Goal: Information Seeking & Learning: Check status

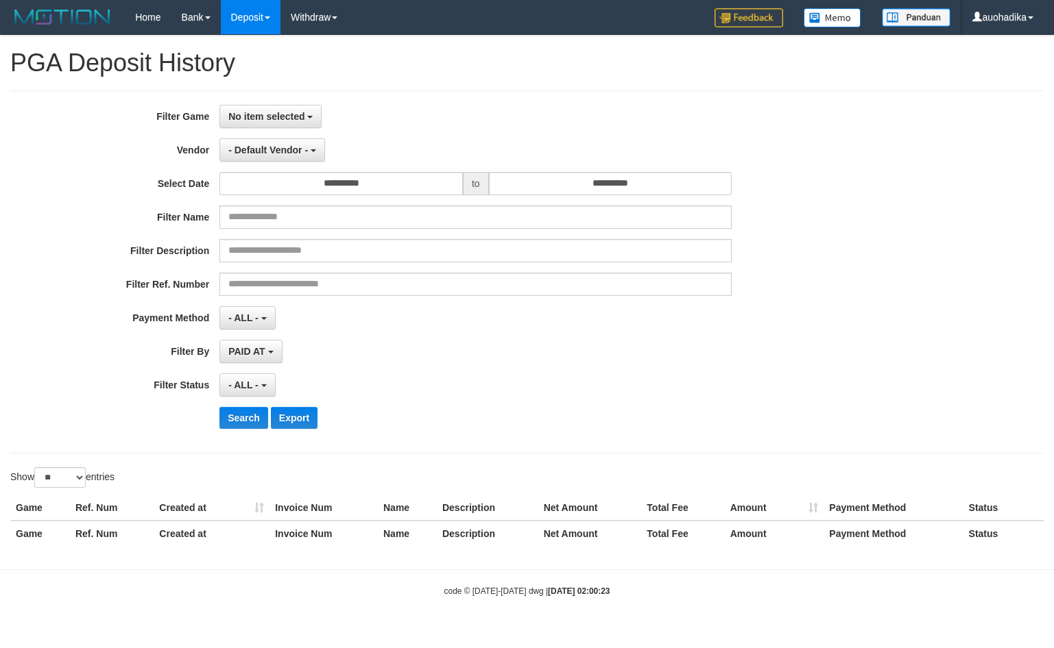
select select
select select "**"
click at [295, 130] on div "**********" at bounding box center [439, 272] width 878 height 334
click at [293, 122] on button "No item selected" at bounding box center [270, 116] width 102 height 23
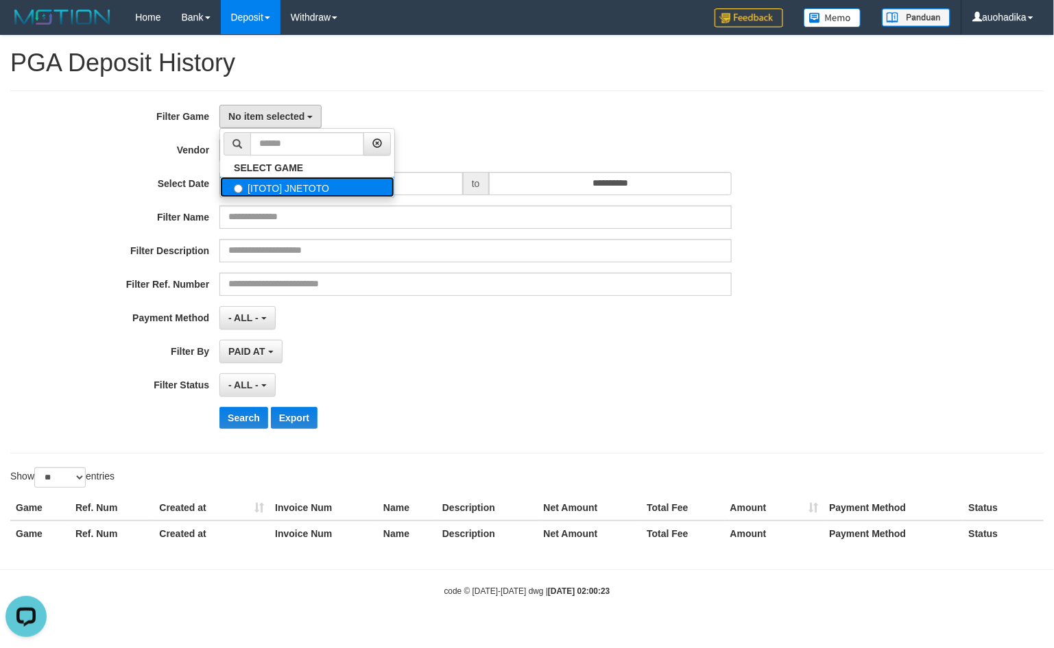
click at [311, 195] on label "[ITOTO] JNETOTO" at bounding box center [307, 187] width 174 height 21
select select "***"
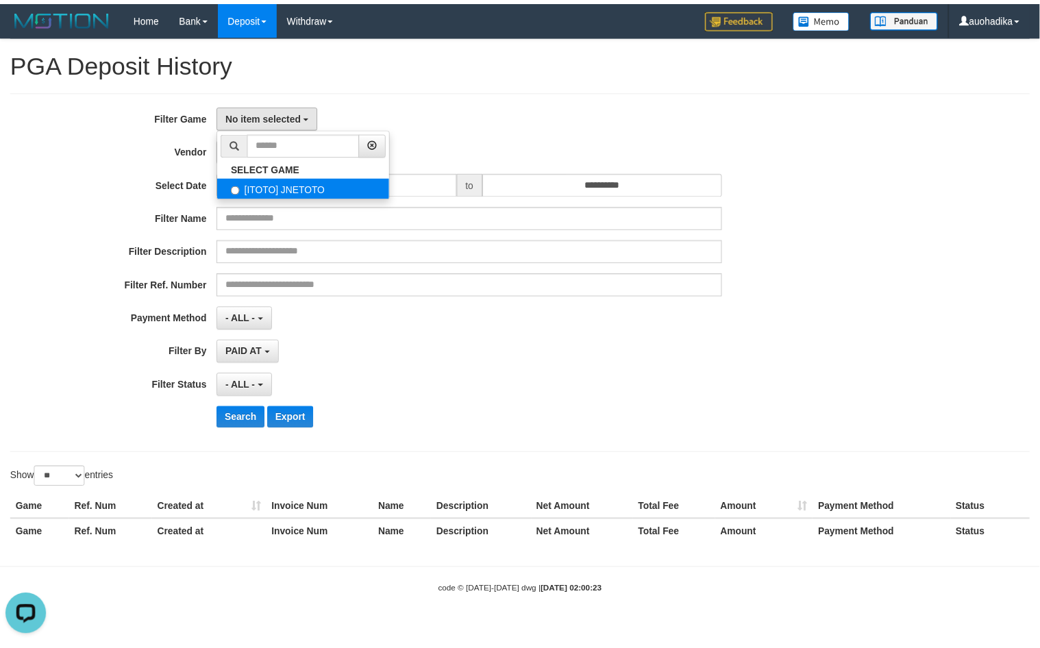
scroll to position [12, 0]
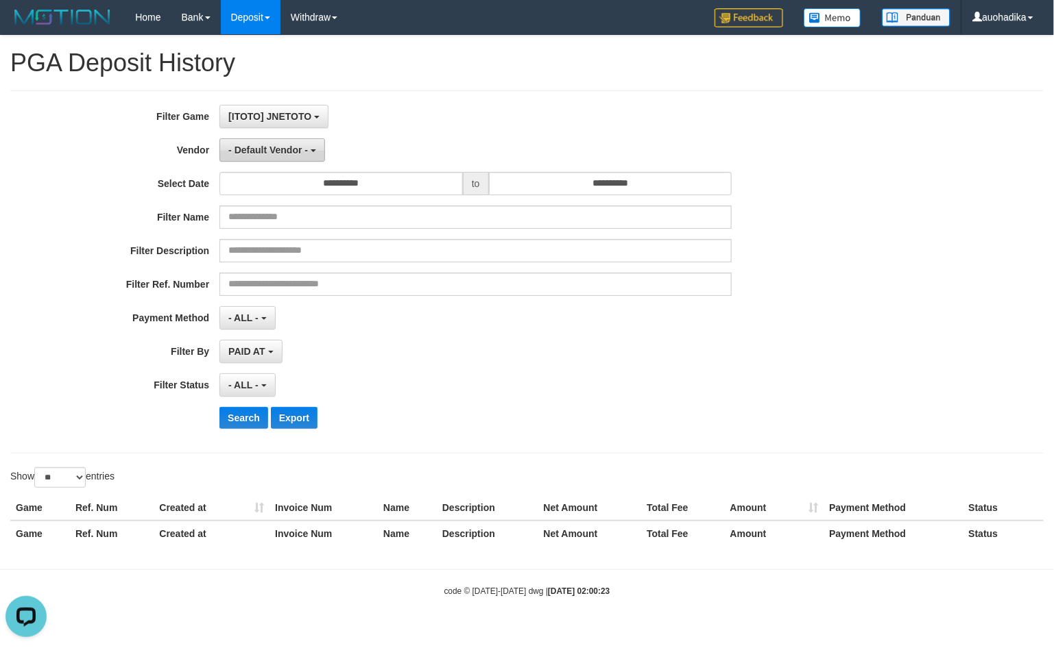
click at [265, 149] on span "- Default Vendor -" at bounding box center [268, 150] width 80 height 11
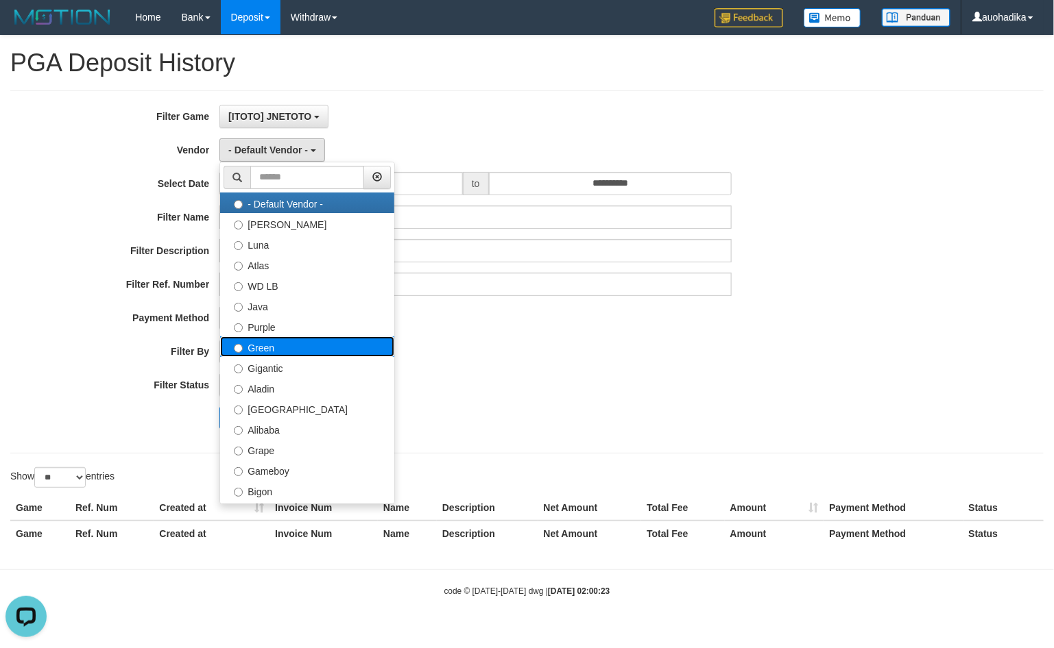
click at [302, 348] on label "Green" at bounding box center [307, 347] width 174 height 21
select select "**********"
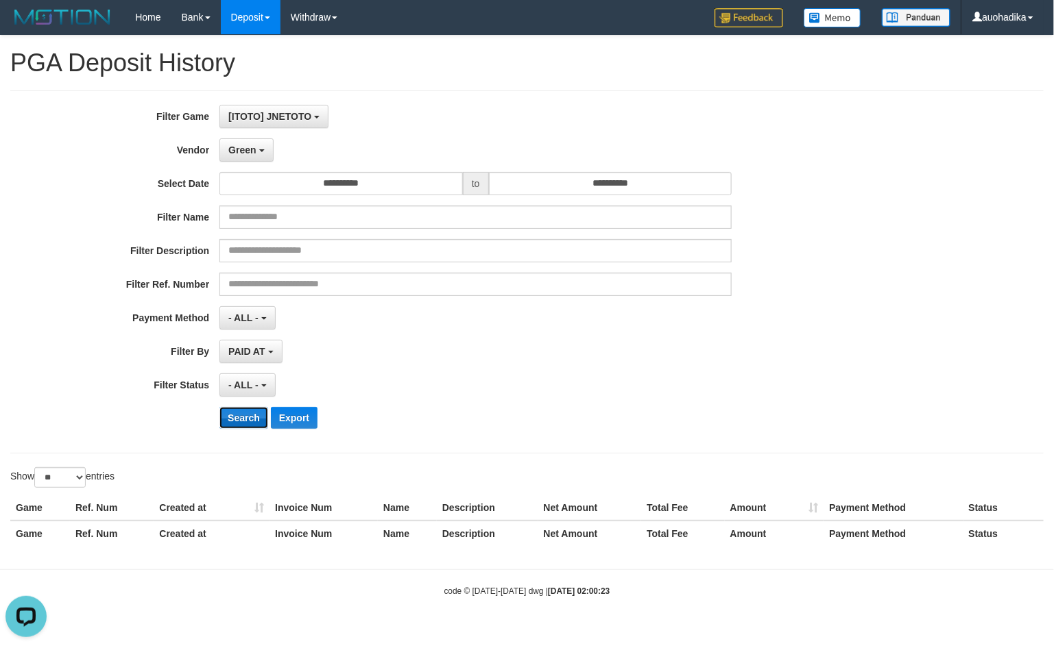
click at [256, 419] on button "Search" at bounding box center [243, 418] width 49 height 22
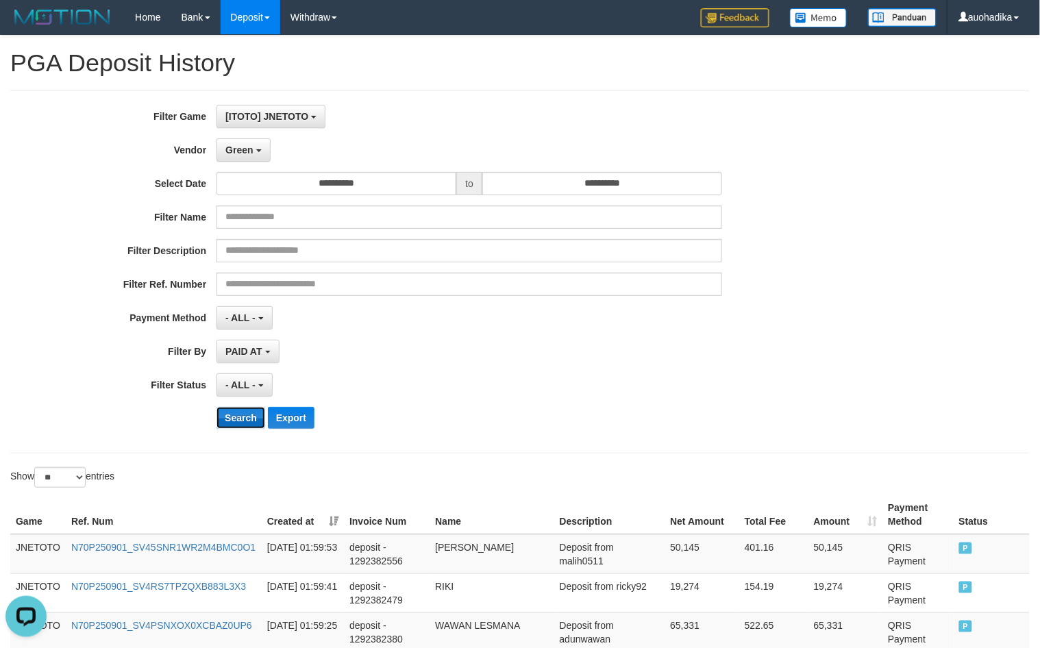
click at [241, 419] on button "Search" at bounding box center [241, 418] width 49 height 22
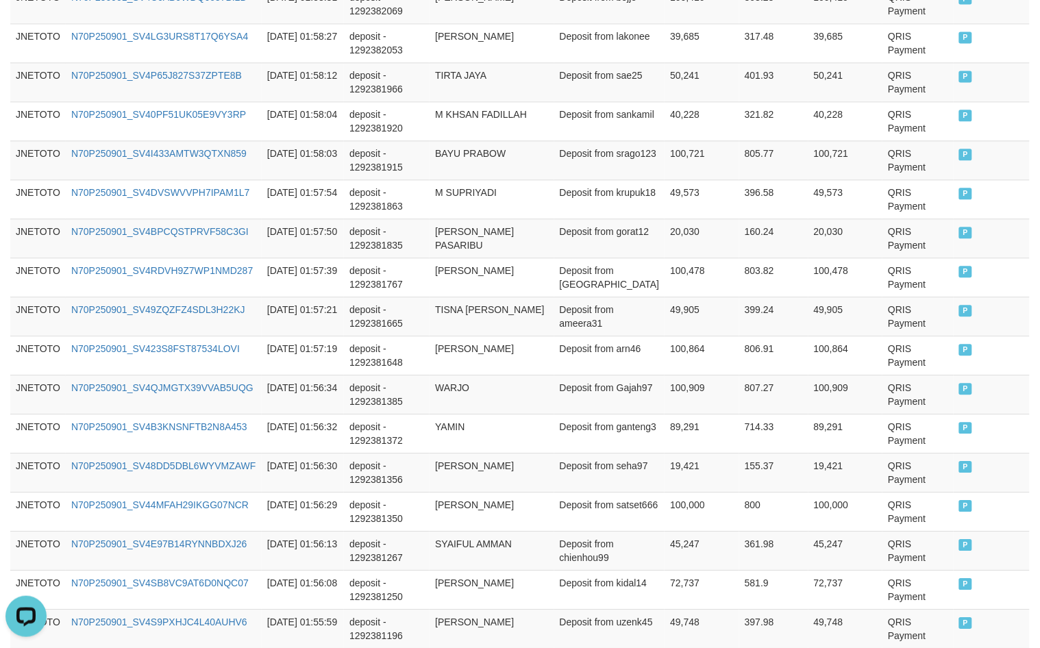
scroll to position [1018, 0]
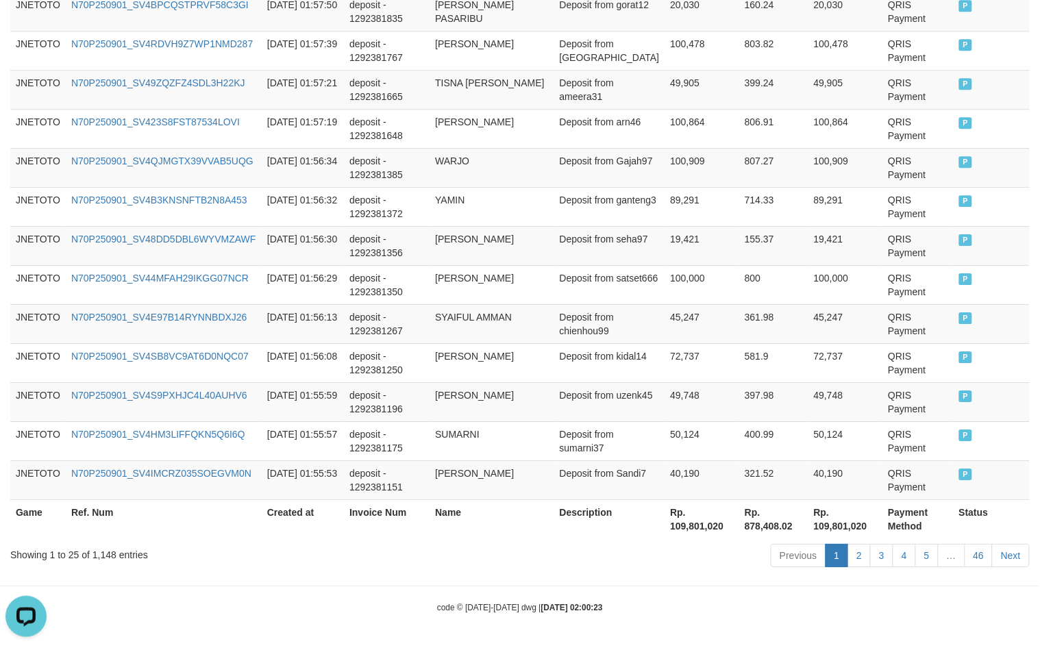
click at [106, 561] on div "Showing 1 to 25 of 1,148 entries" at bounding box center [216, 552] width 413 height 19
copy div "1,148"
click at [687, 523] on th "Rp. 109,801,020" at bounding box center [702, 519] width 75 height 39
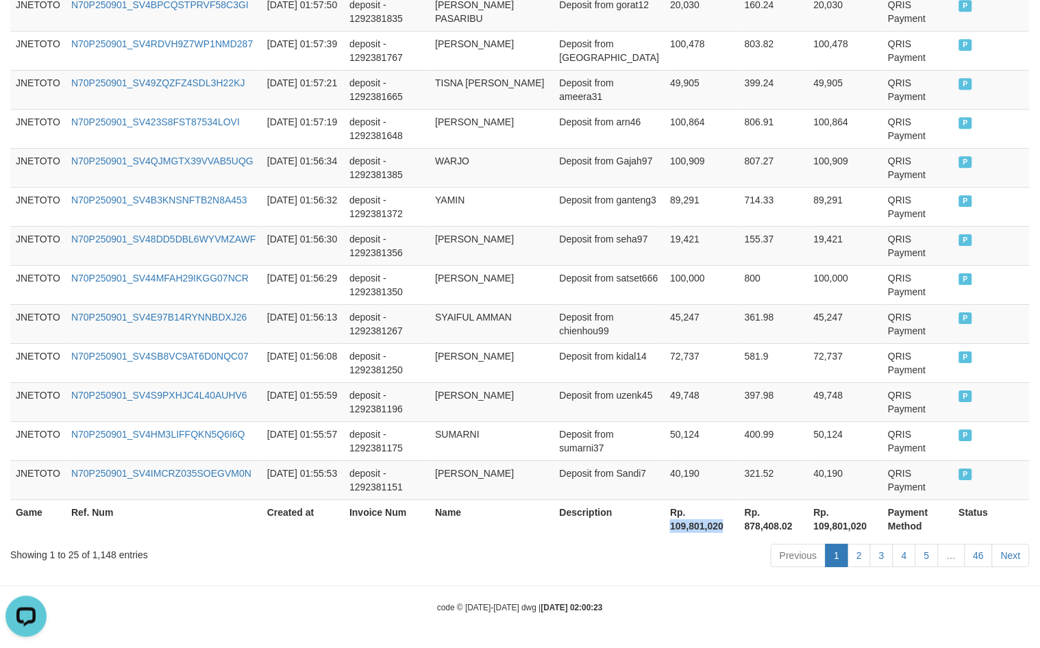
copy th "109,801,020"
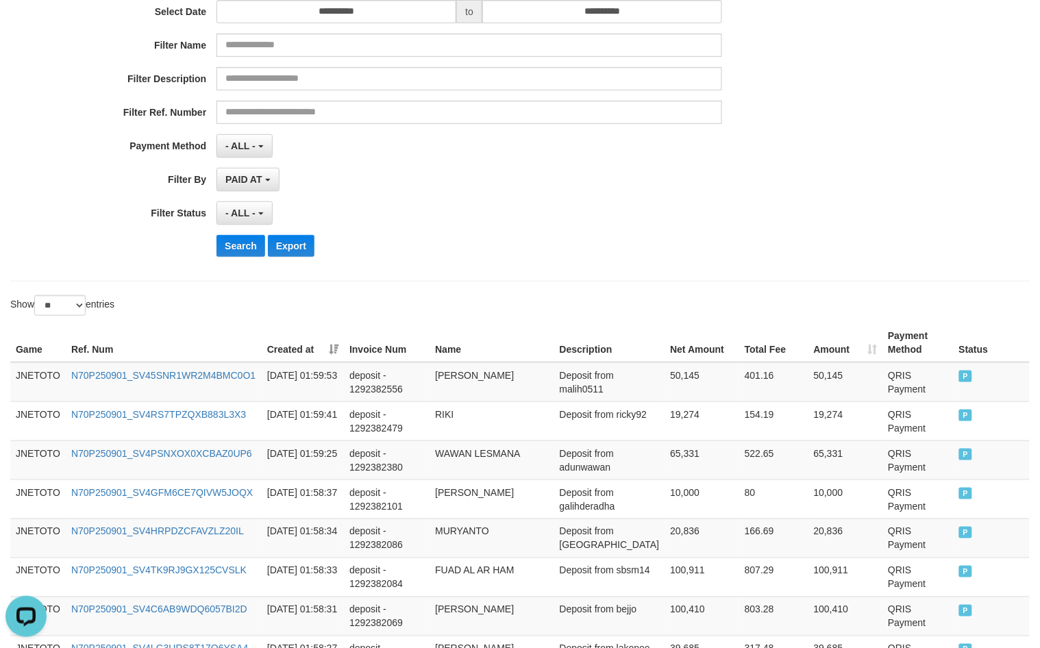
scroll to position [0, 0]
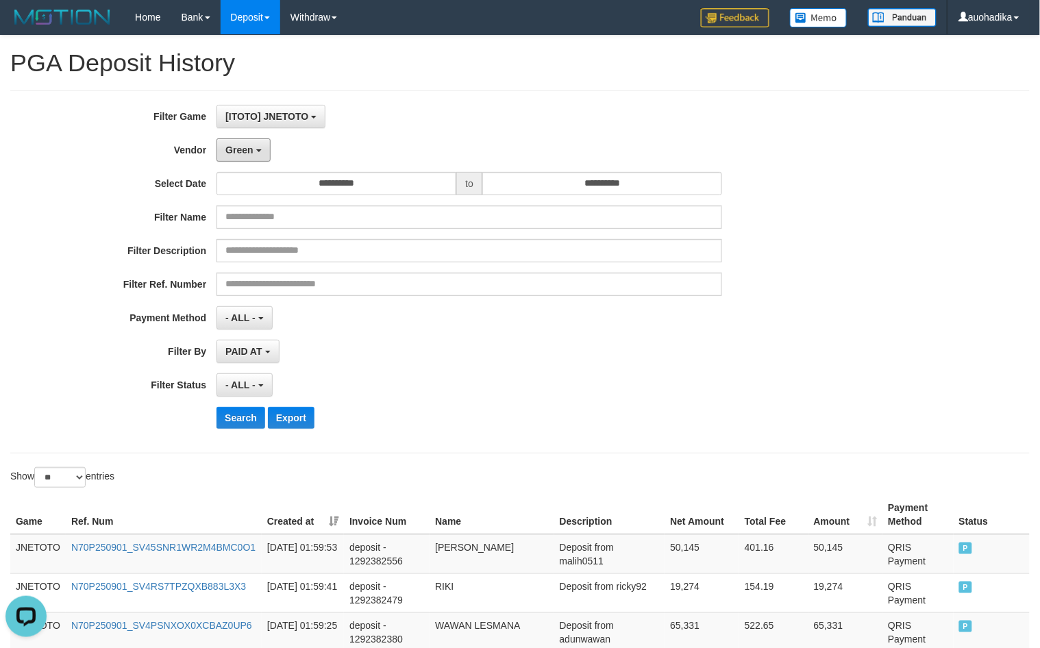
drag, startPoint x: 247, startPoint y: 151, endPoint x: 245, endPoint y: 162, distance: 11.2
click at [247, 151] on span "Green" at bounding box center [239, 150] width 27 height 11
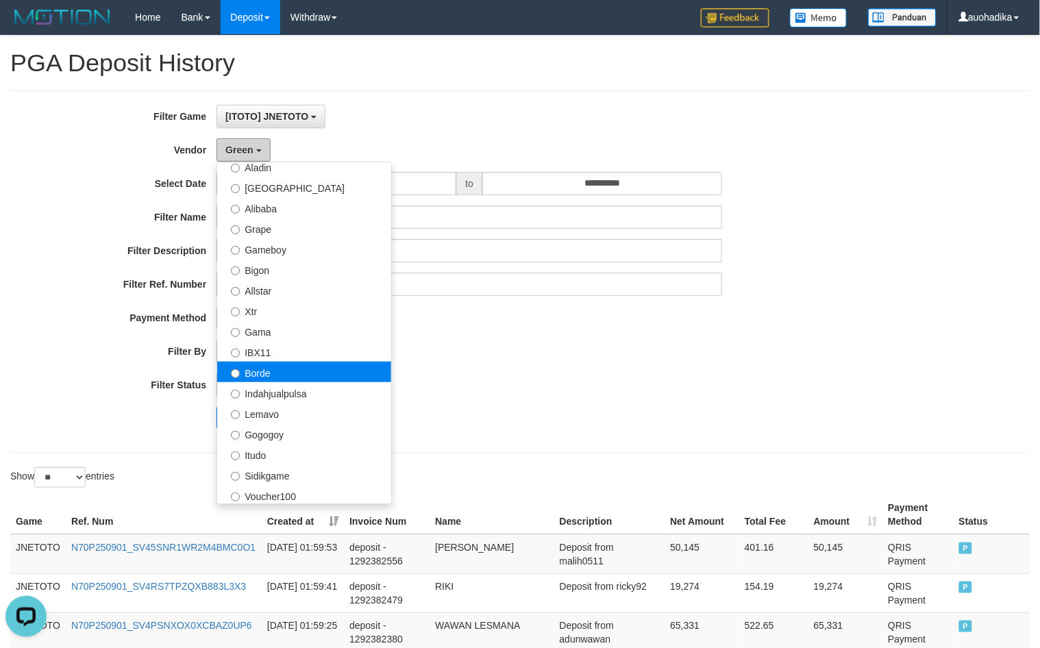
scroll to position [228, 0]
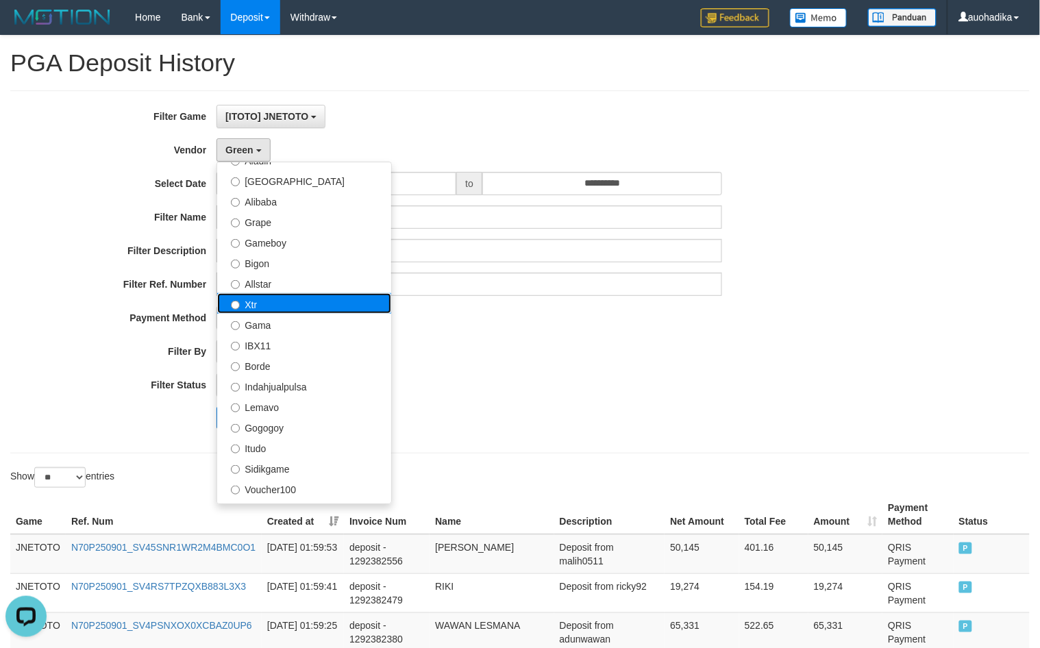
click at [284, 309] on label "Xtr" at bounding box center [304, 303] width 174 height 21
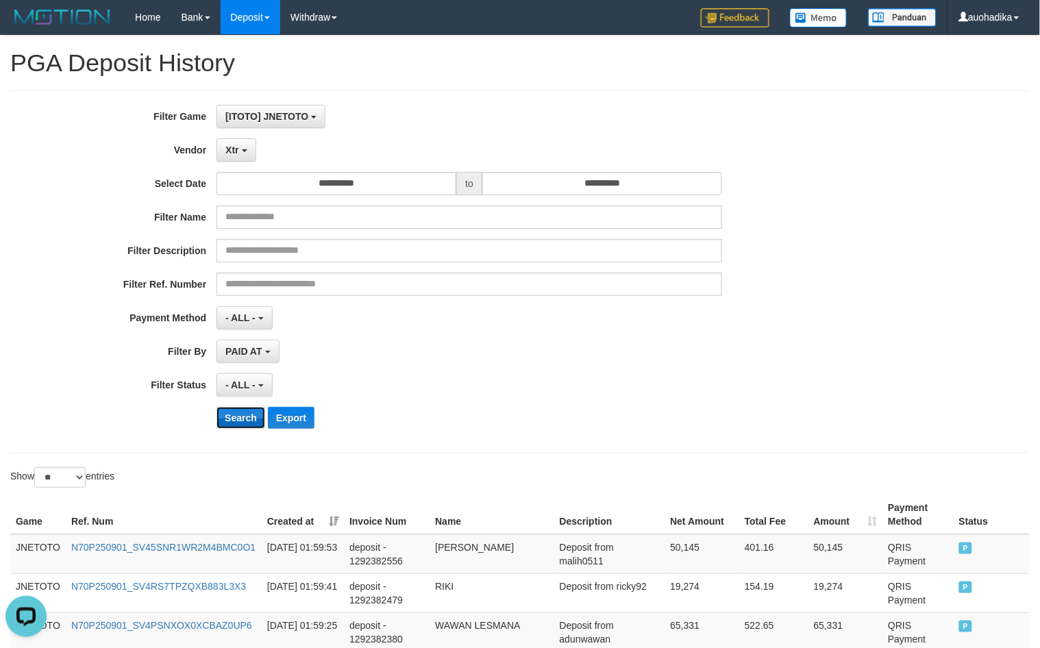
click at [251, 426] on button "Search" at bounding box center [241, 418] width 49 height 22
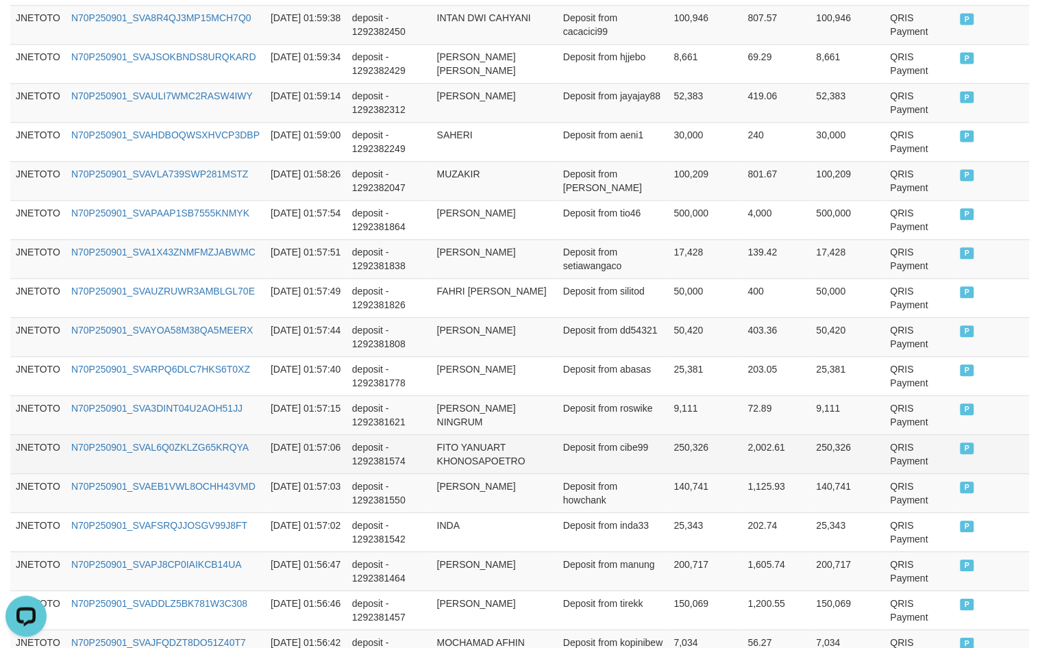
scroll to position [1018, 0]
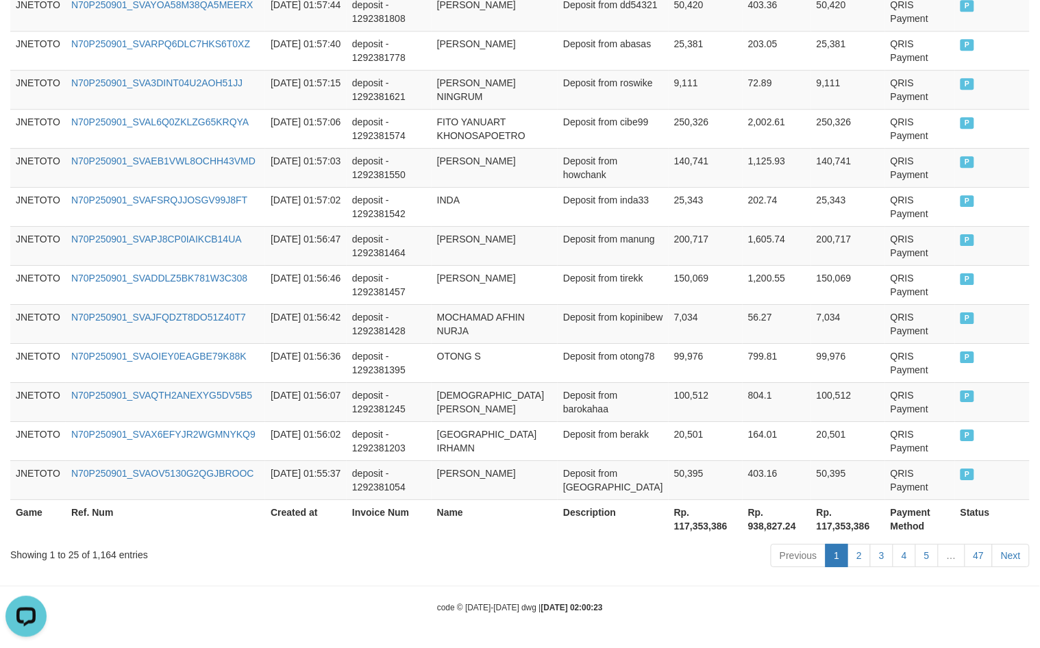
click at [113, 557] on div "Showing 1 to 25 of 1,164 entries" at bounding box center [216, 552] width 413 height 19
copy div "1,164"
click at [701, 528] on th "Rp. 117,353,386" at bounding box center [706, 519] width 74 height 39
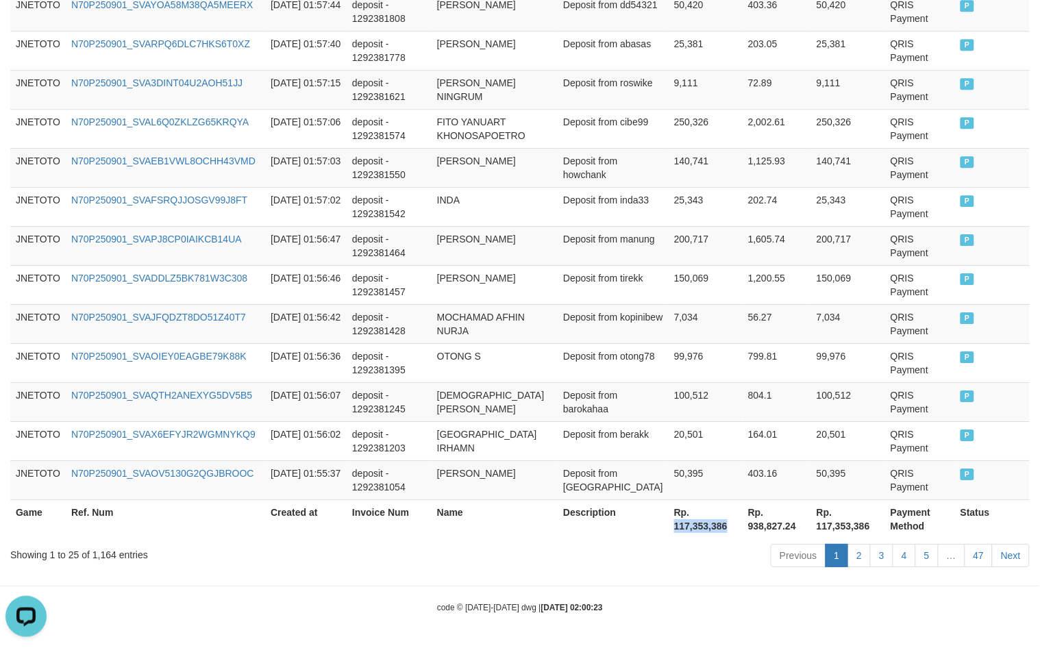
copy th "117,353,386"
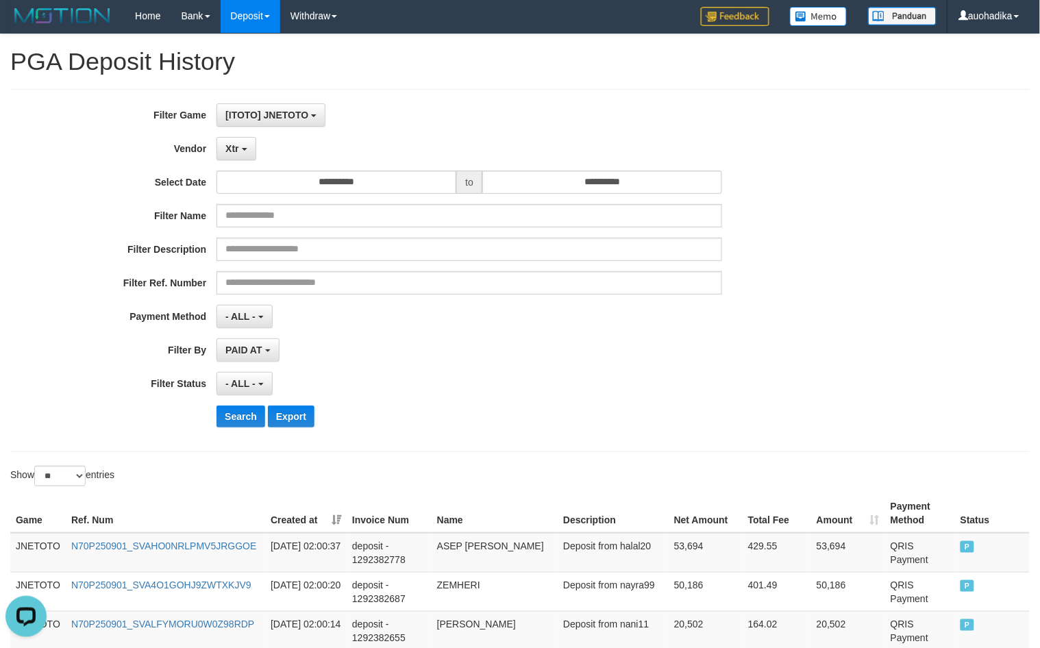
scroll to position [0, 0]
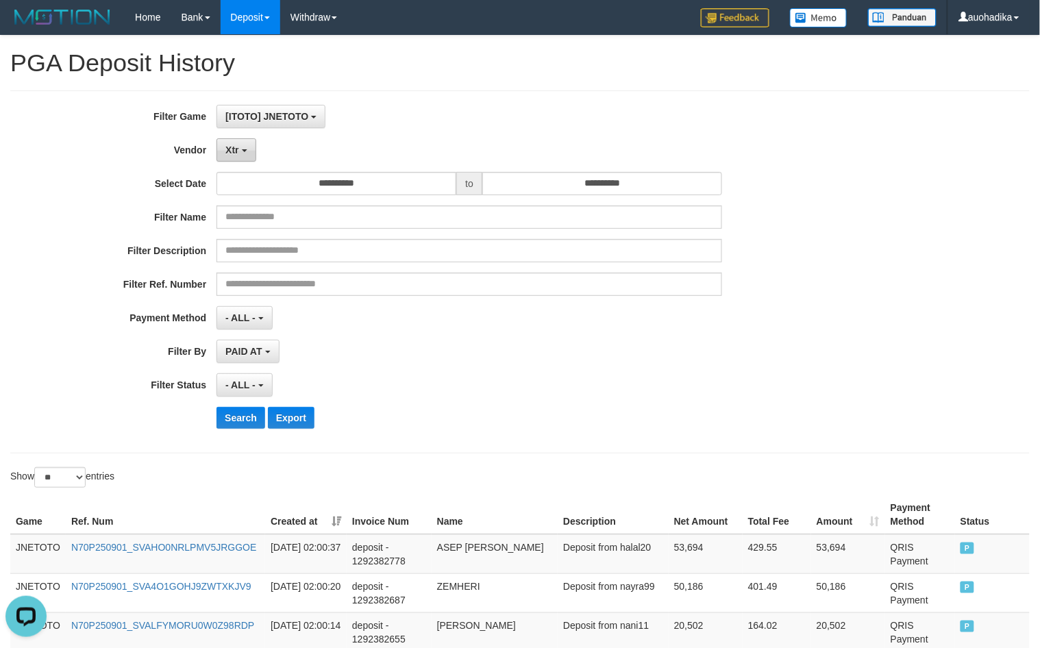
click at [236, 145] on button "Xtr" at bounding box center [236, 149] width 39 height 23
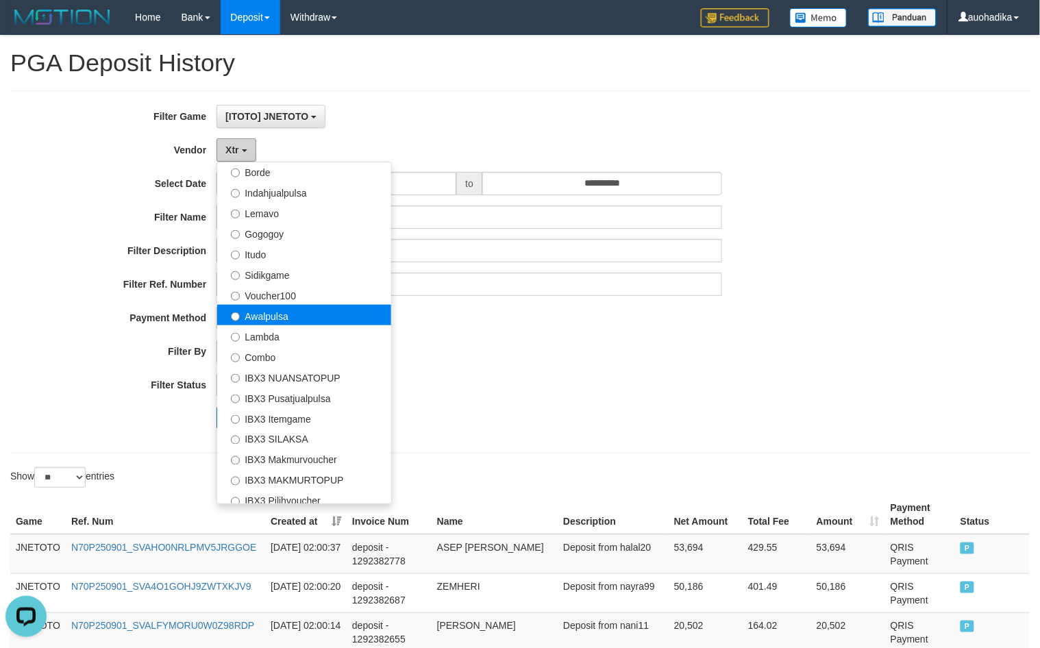
scroll to position [450, 0]
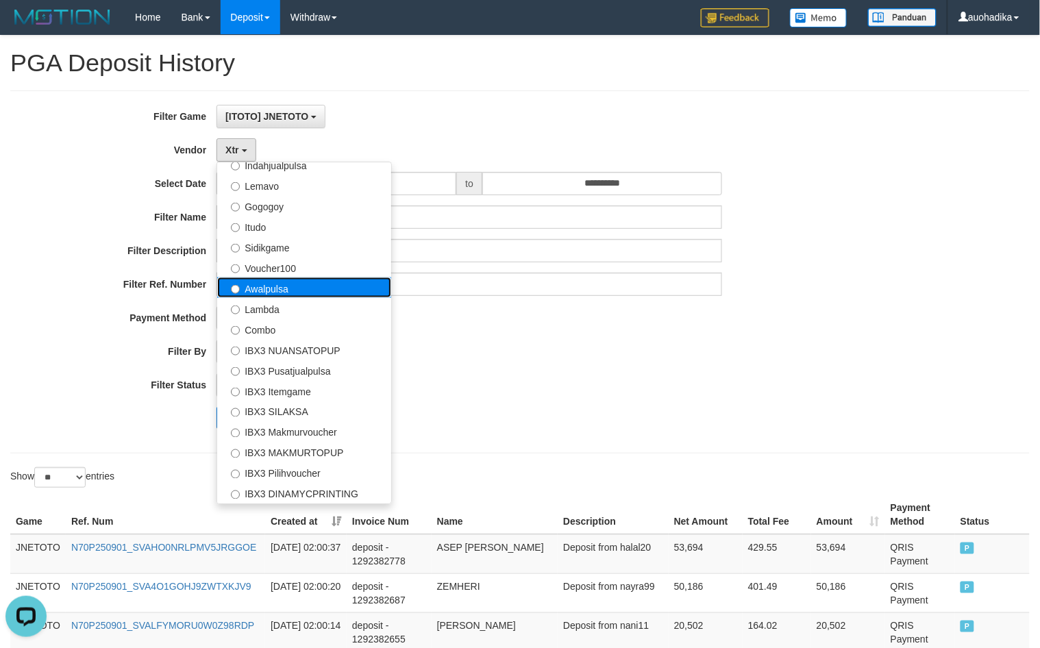
click at [272, 292] on label "Awalpulsa" at bounding box center [304, 288] width 174 height 21
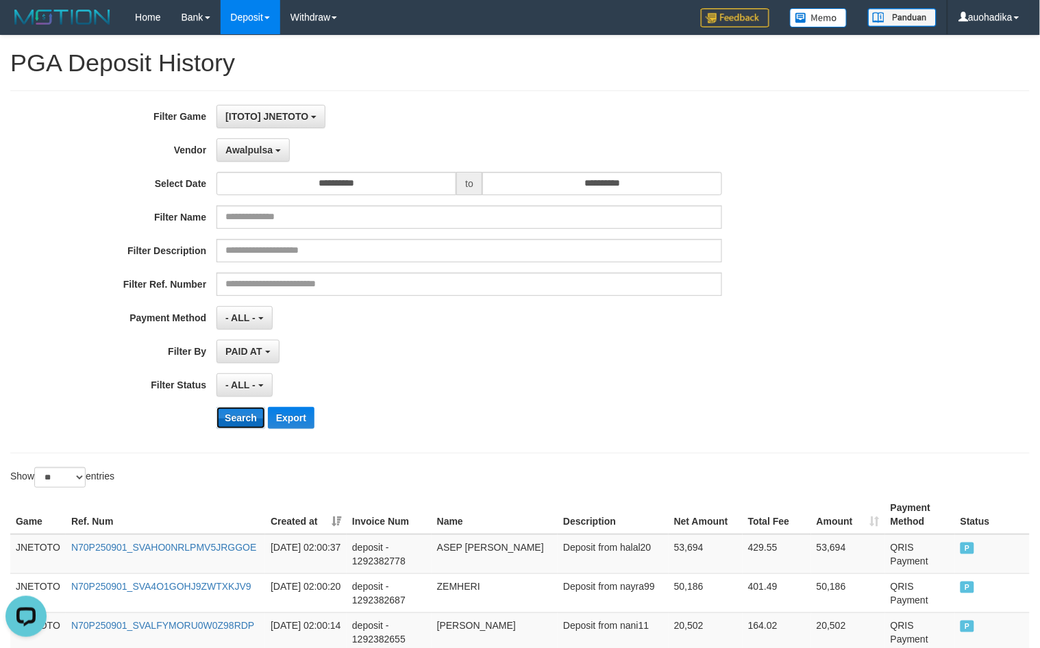
click at [239, 419] on button "Search" at bounding box center [241, 418] width 49 height 22
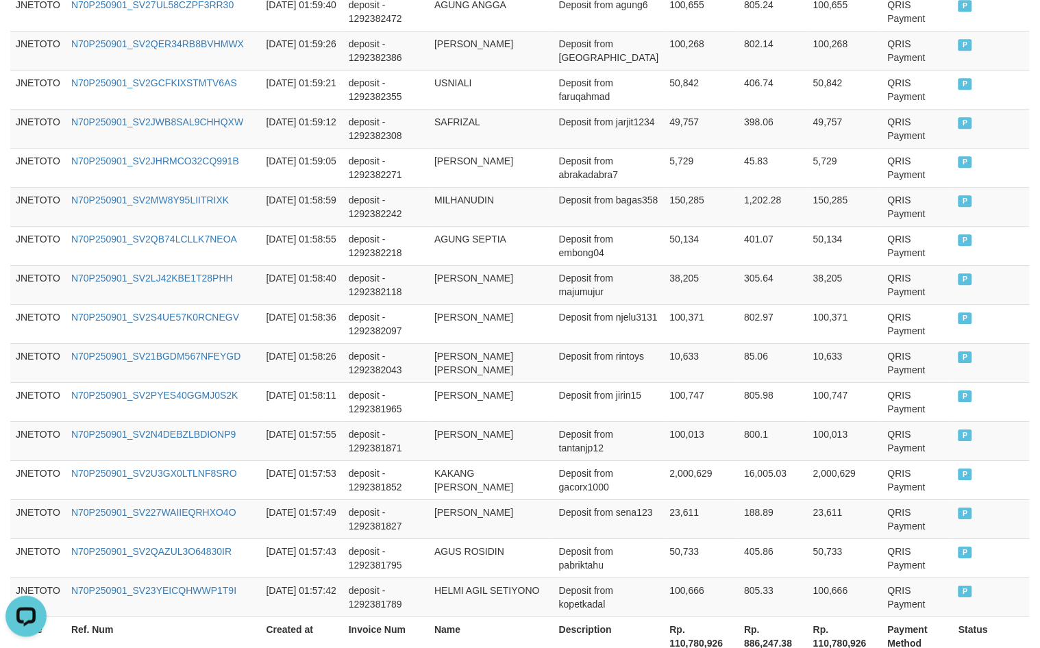
scroll to position [1018, 0]
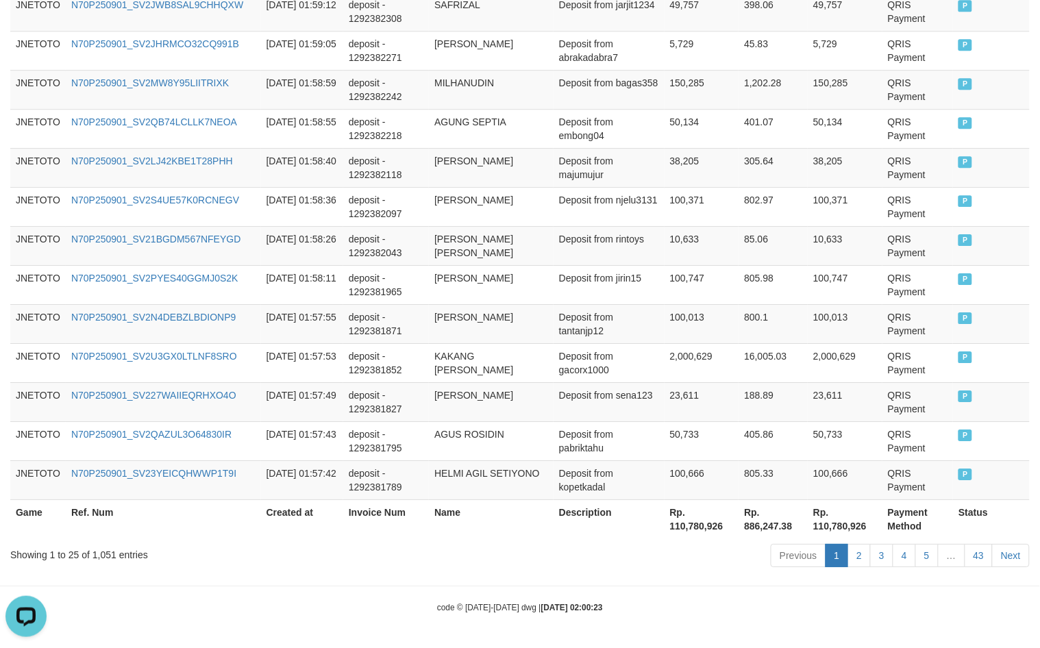
click at [106, 561] on div "Showing 1 to 25 of 1,051 entries" at bounding box center [216, 552] width 413 height 19
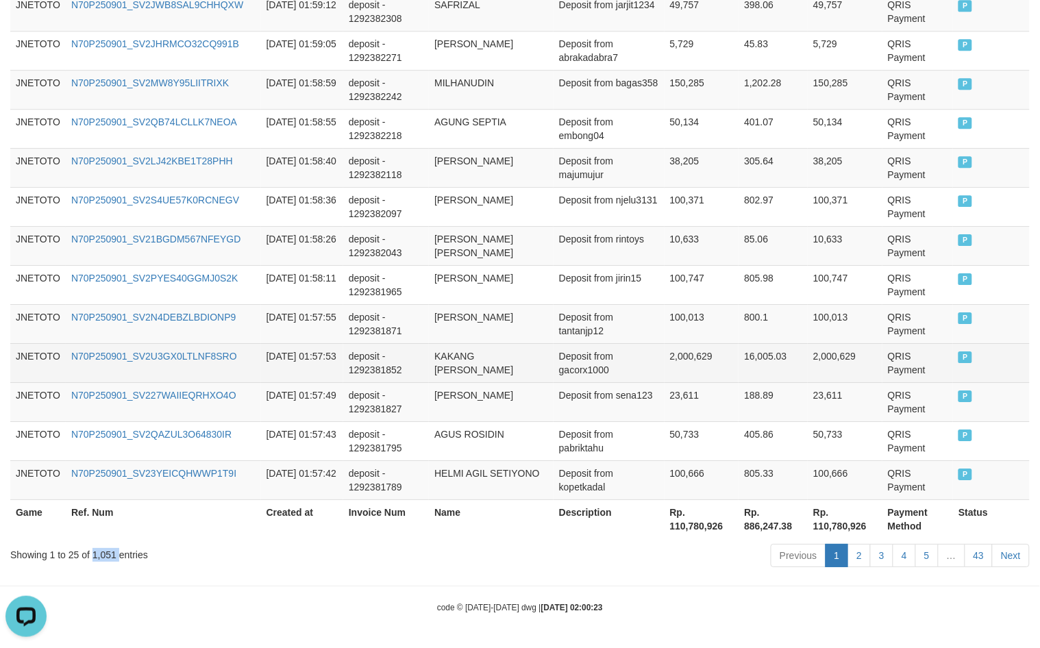
copy div "1,051"
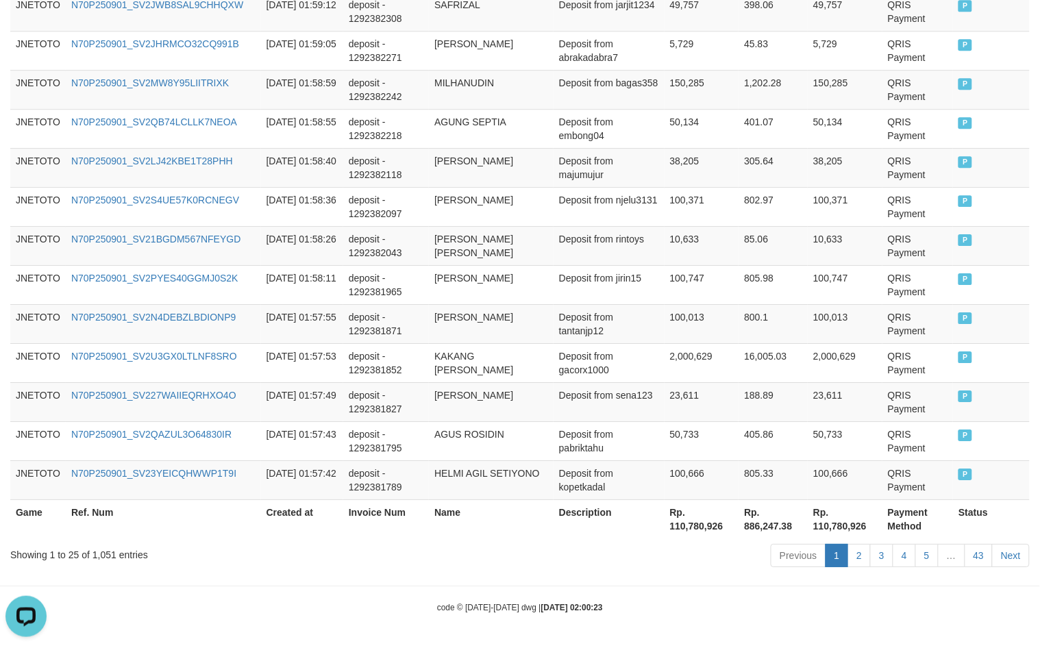
click at [714, 529] on th "Rp. 110,780,926" at bounding box center [702, 519] width 75 height 39
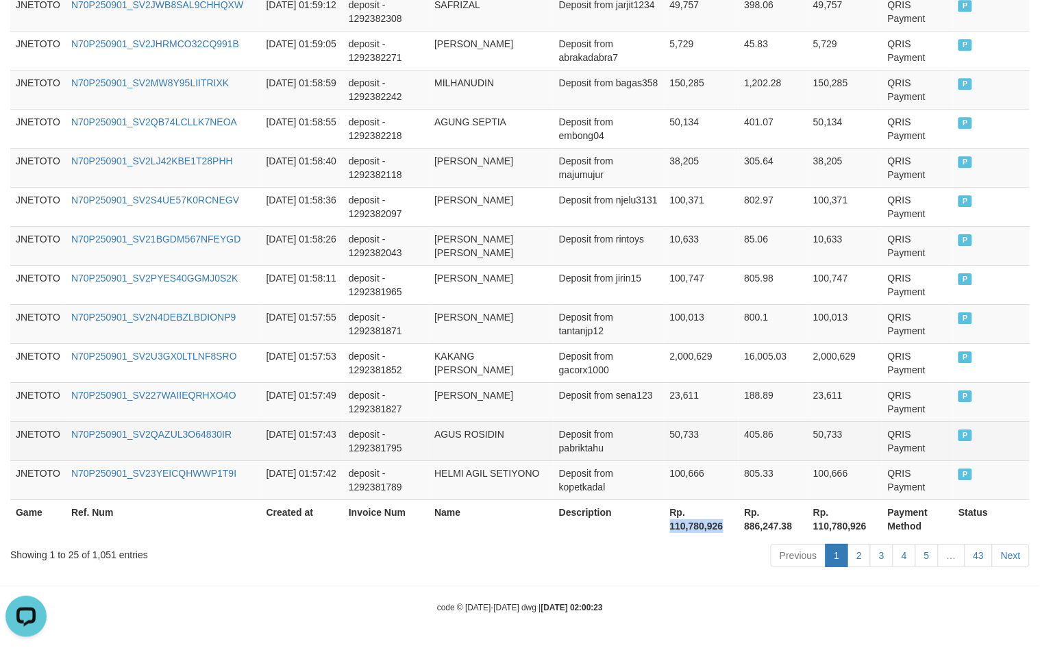
copy th "110,780,926"
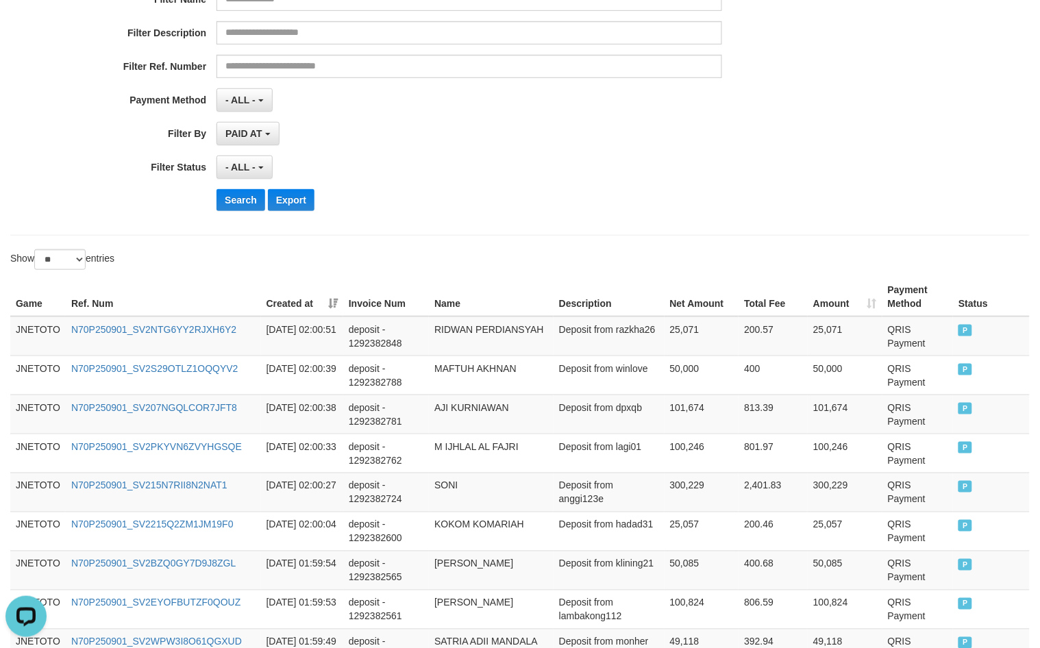
scroll to position [0, 0]
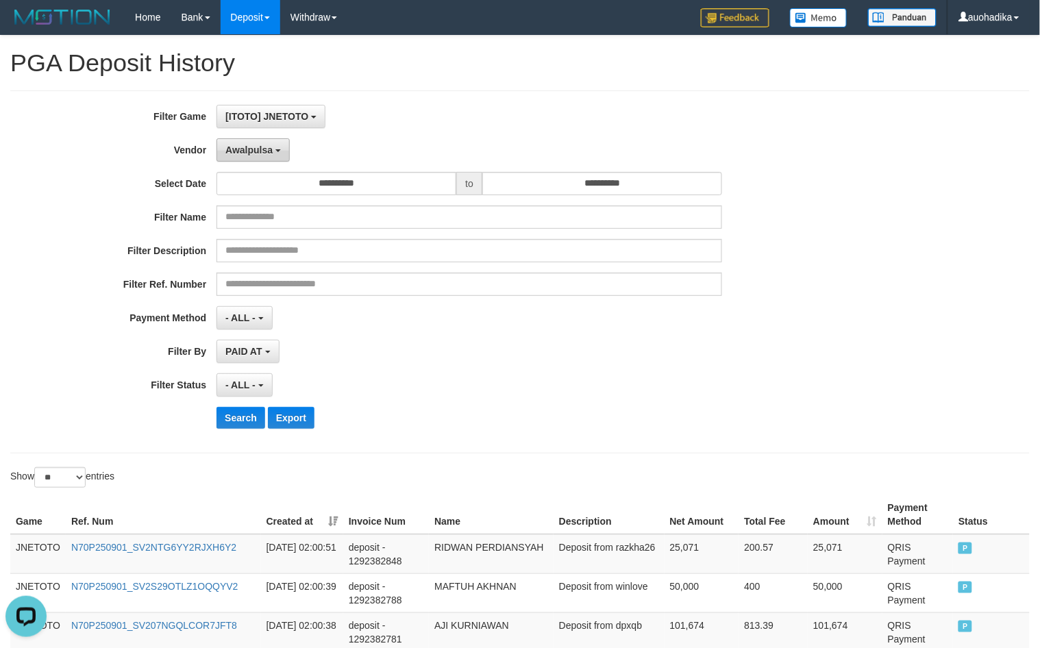
click at [268, 152] on span "Awalpulsa" at bounding box center [249, 150] width 47 height 11
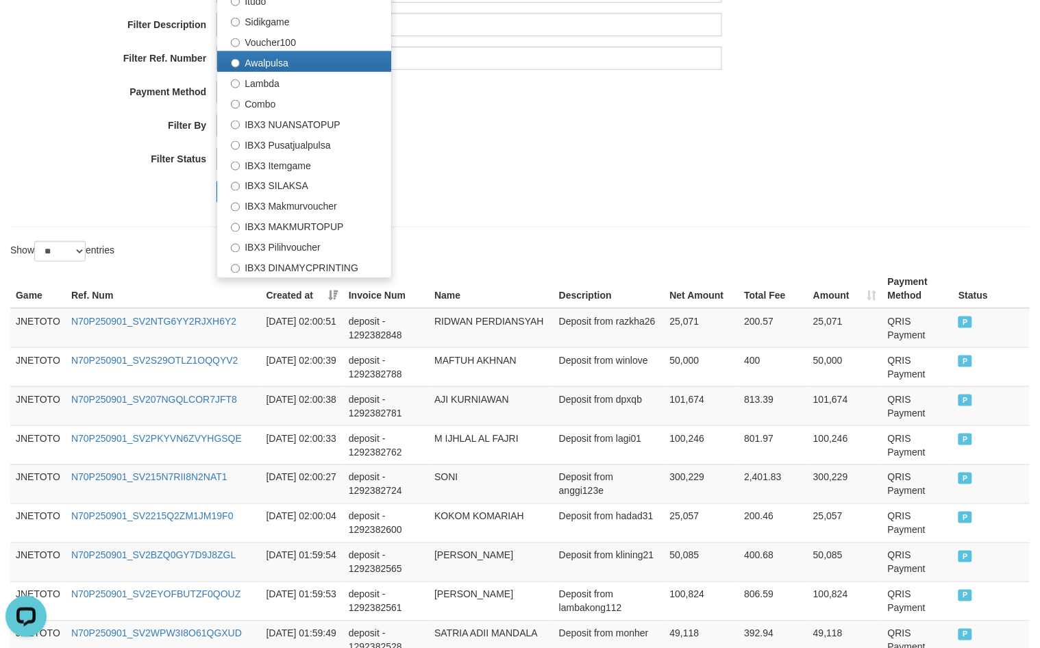
scroll to position [228, 0]
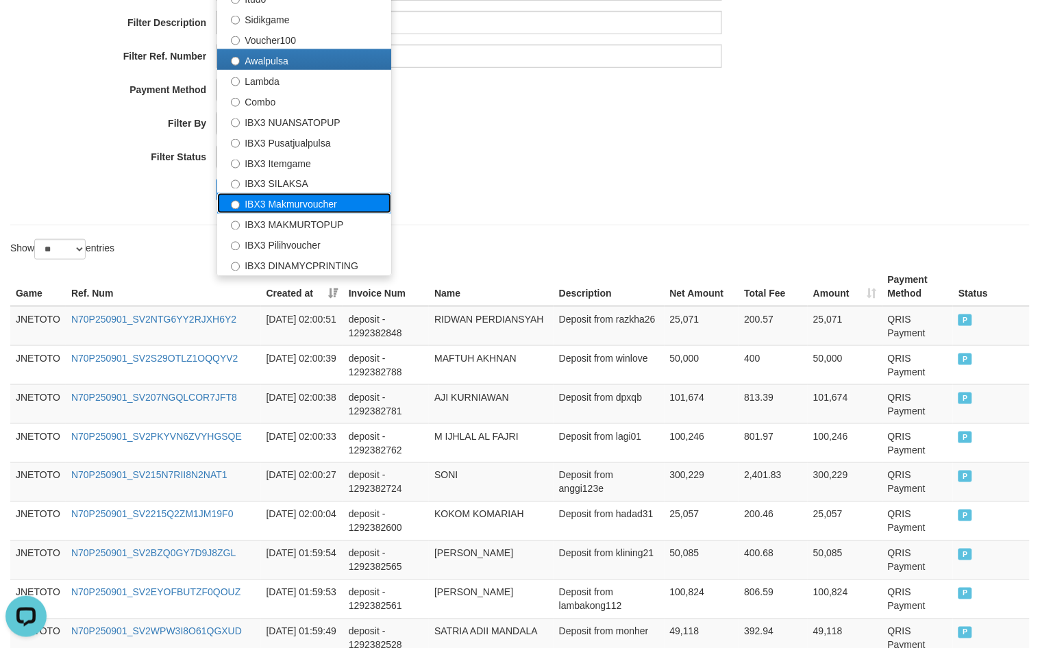
click at [344, 212] on label "IBX3 Makmurvoucher" at bounding box center [304, 203] width 174 height 21
select select "**********"
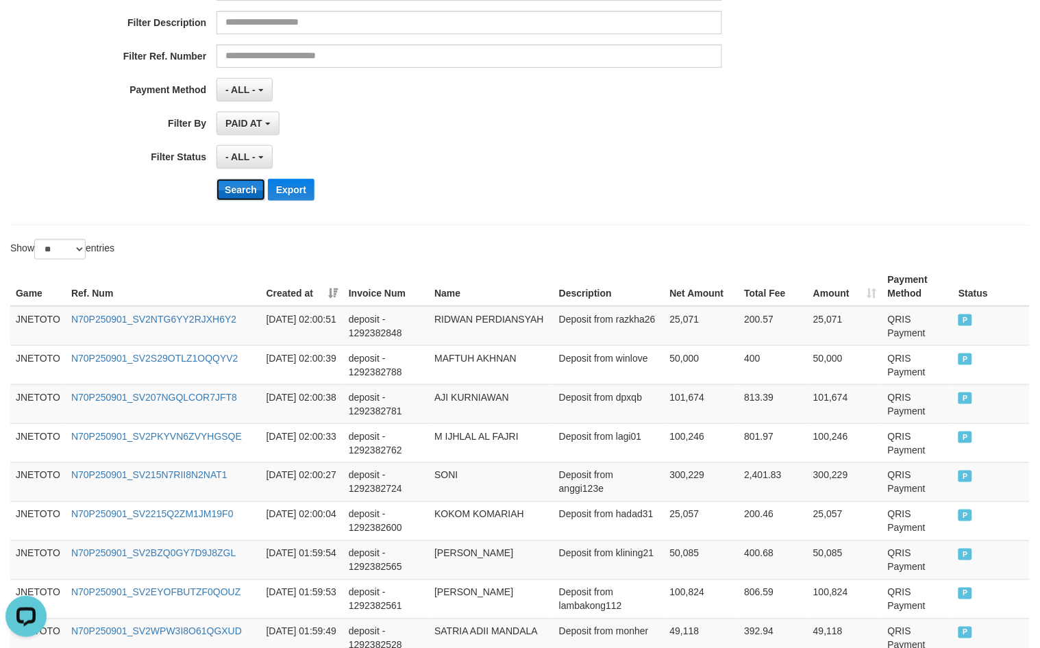
click at [234, 190] on button "Search" at bounding box center [241, 190] width 49 height 22
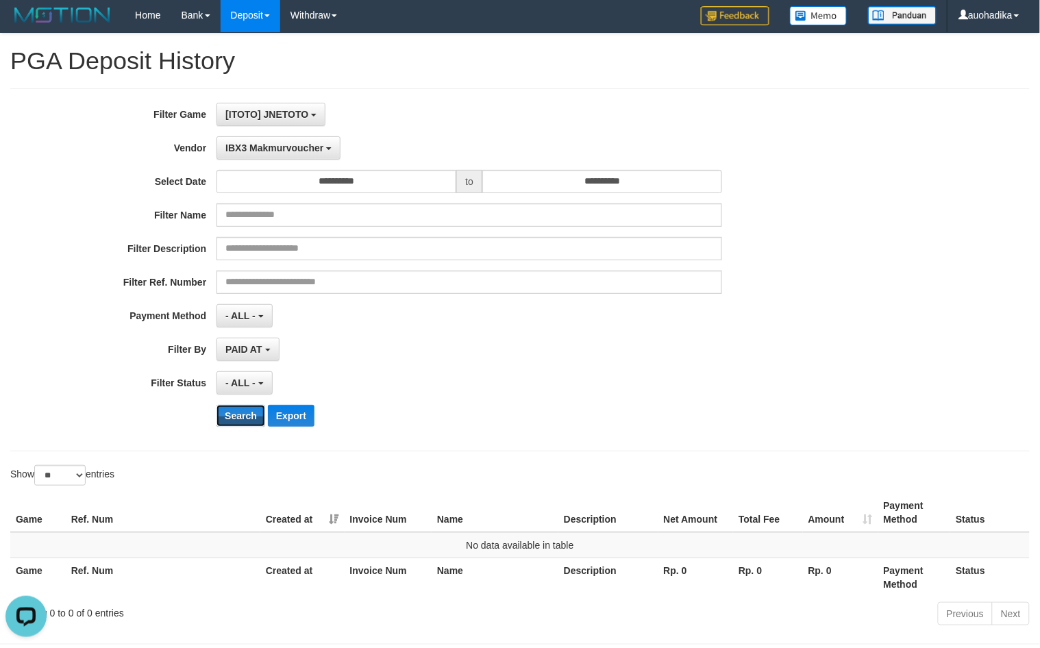
scroll to position [0, 0]
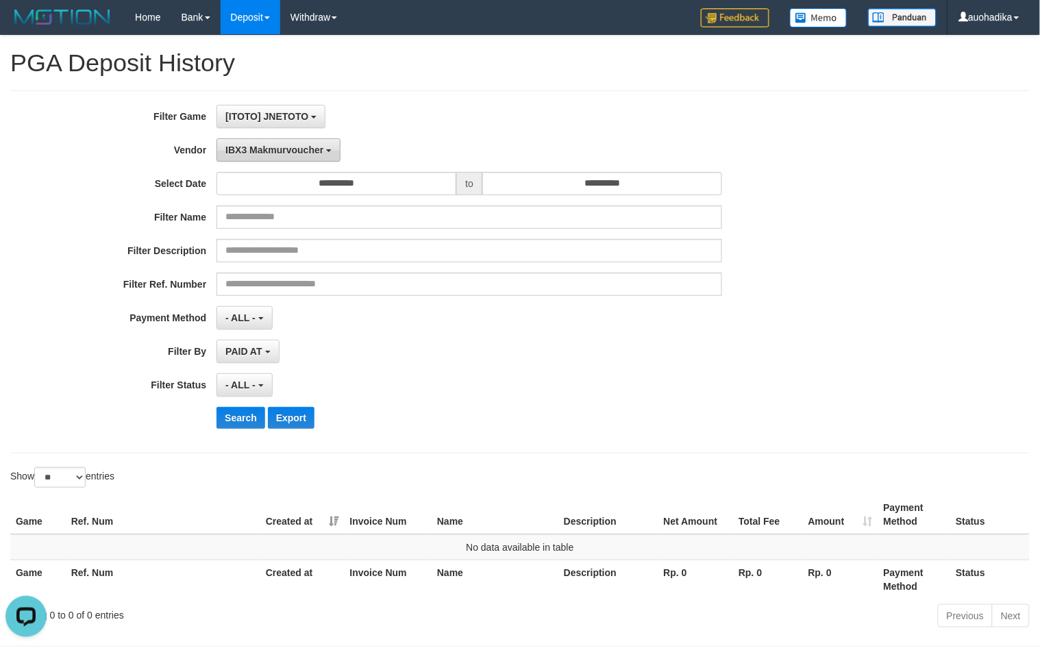
click at [271, 152] on span "IBX3 Makmurvoucher" at bounding box center [275, 150] width 98 height 11
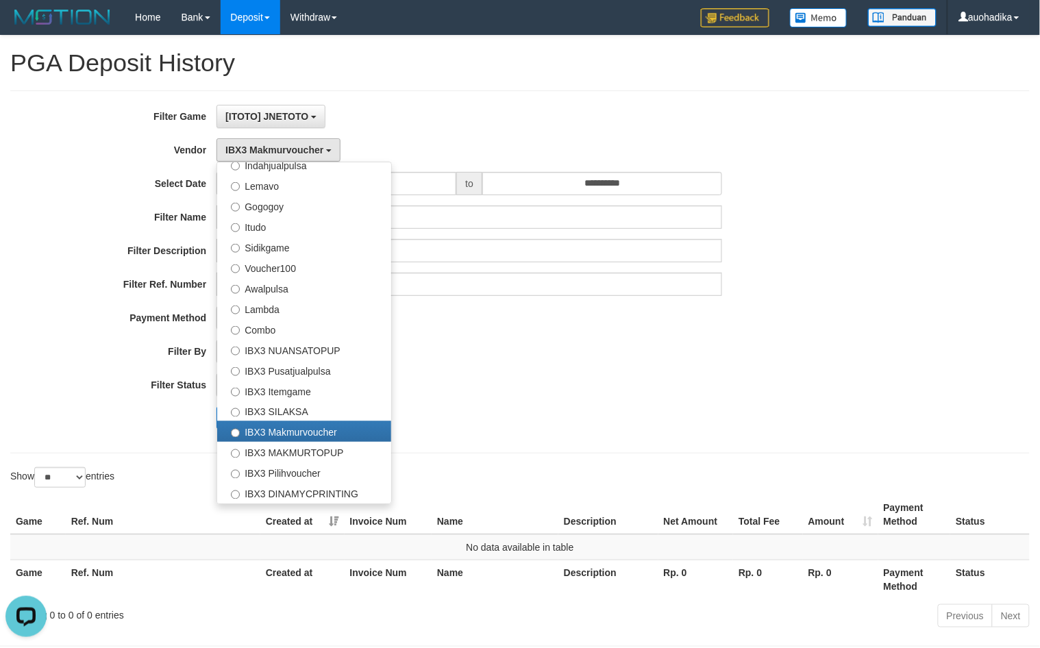
drag, startPoint x: 554, startPoint y: 429, endPoint x: 443, endPoint y: 426, distance: 110.4
click at [556, 429] on div "Search Export" at bounding box center [542, 418] width 650 height 22
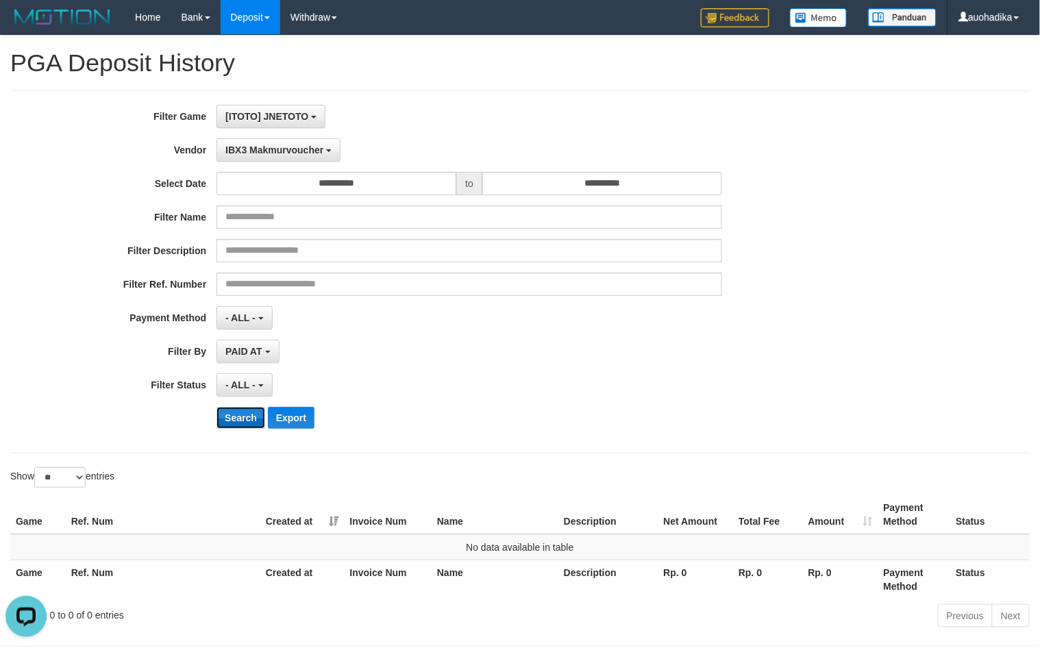
click at [244, 418] on button "Search" at bounding box center [241, 418] width 49 height 22
click at [323, 149] on span "IBX3 Makmurvoucher" at bounding box center [275, 150] width 98 height 11
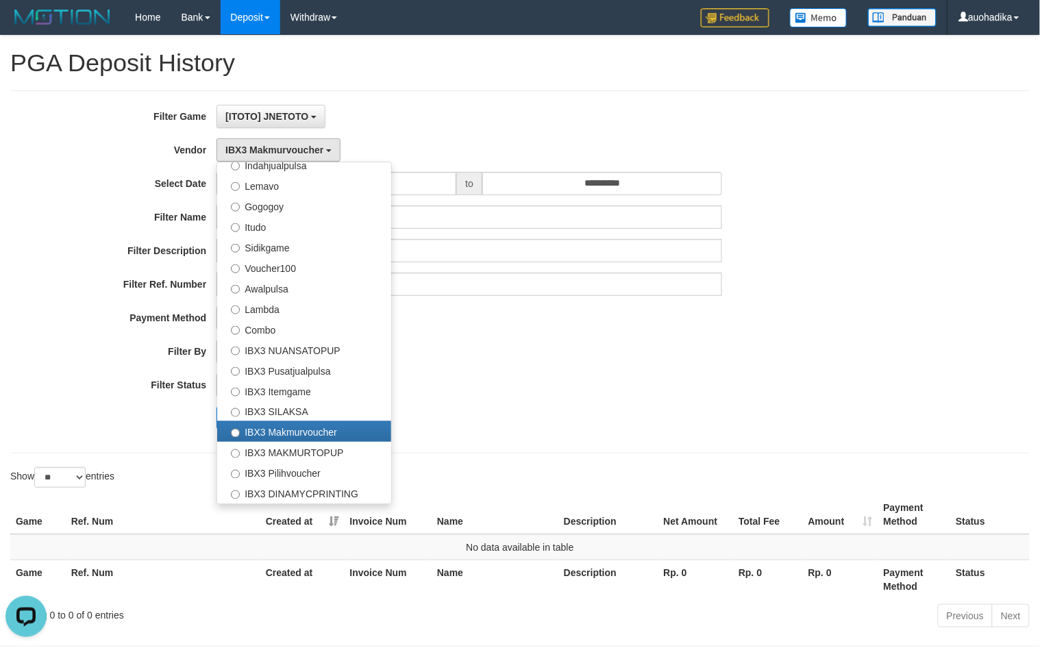
drag, startPoint x: 532, startPoint y: 430, endPoint x: 409, endPoint y: 343, distance: 150.6
click at [530, 429] on div "Search Export" at bounding box center [542, 418] width 650 height 22
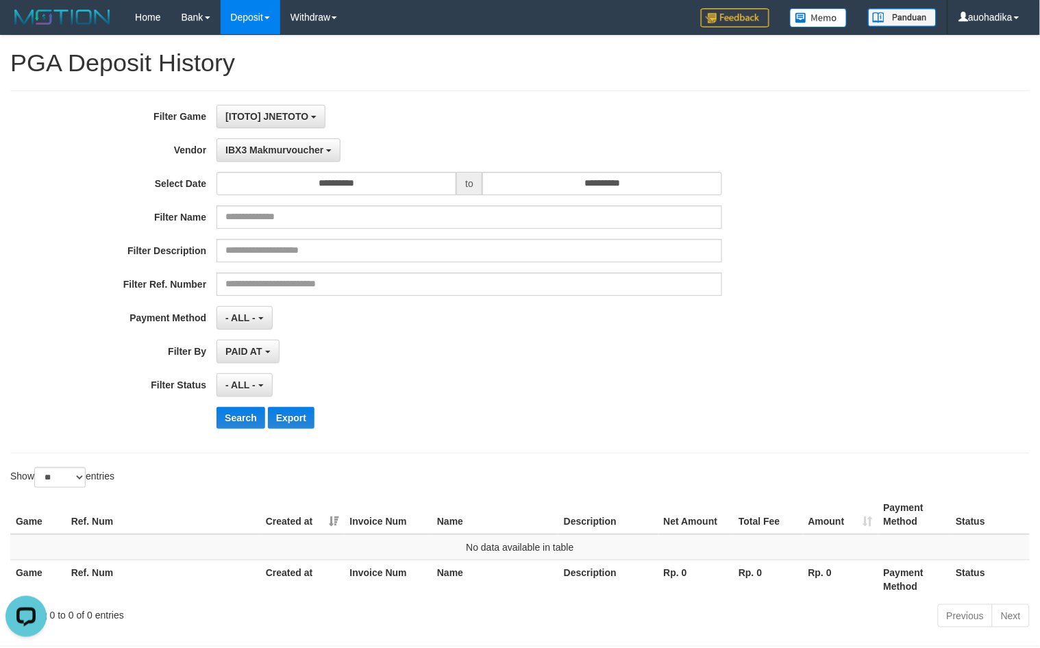
click at [495, 84] on div "**********" at bounding box center [520, 334] width 1040 height 597
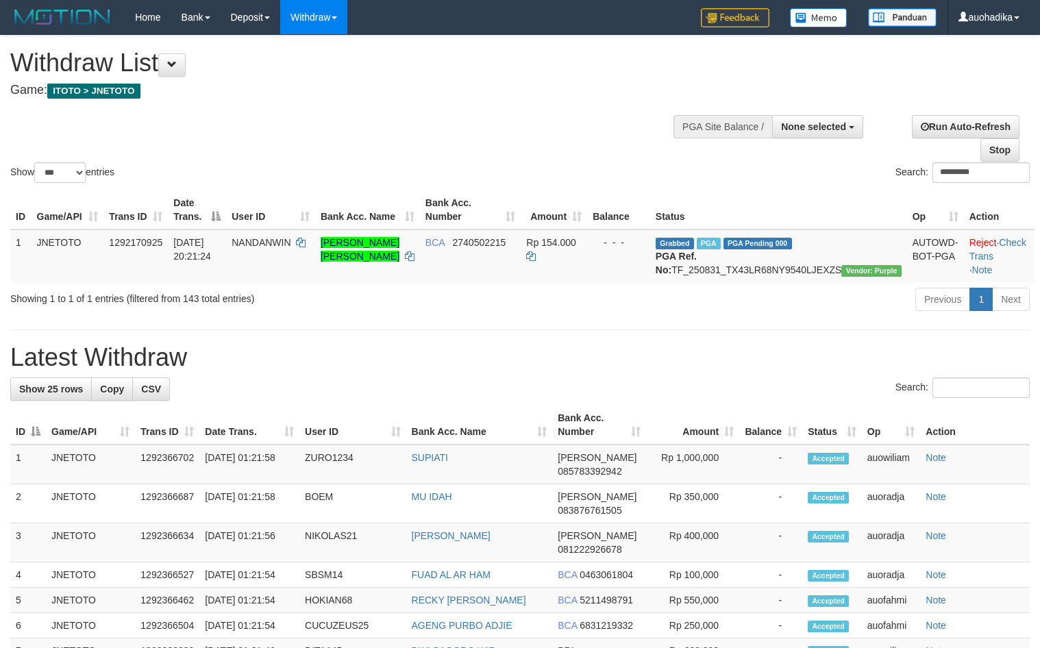
select select
select select "***"
